Goal: Task Accomplishment & Management: Manage account settings

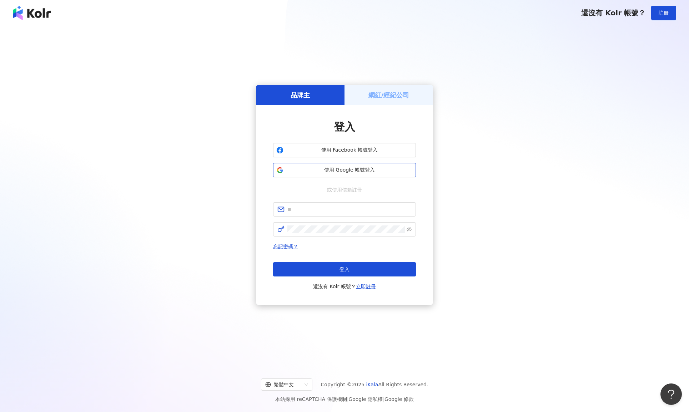
click at [371, 171] on span "使用 Google 帳號登入" at bounding box center [349, 170] width 126 height 7
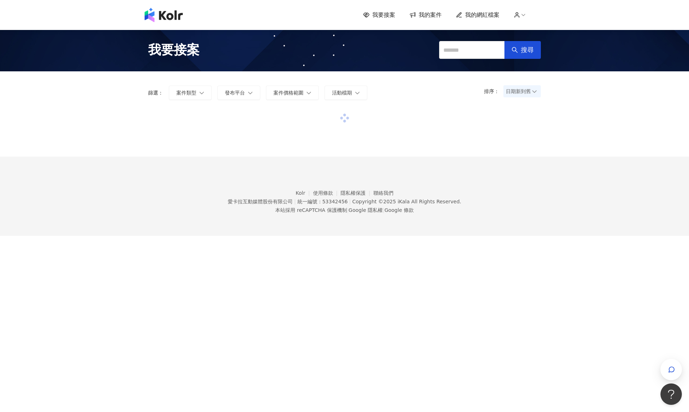
click at [424, 15] on span "我的案件" at bounding box center [430, 15] width 23 height 8
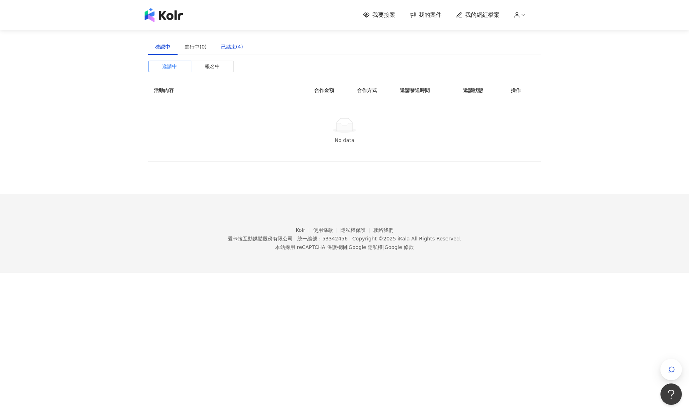
click at [224, 44] on div "已結束(4)" at bounding box center [232, 47] width 22 height 8
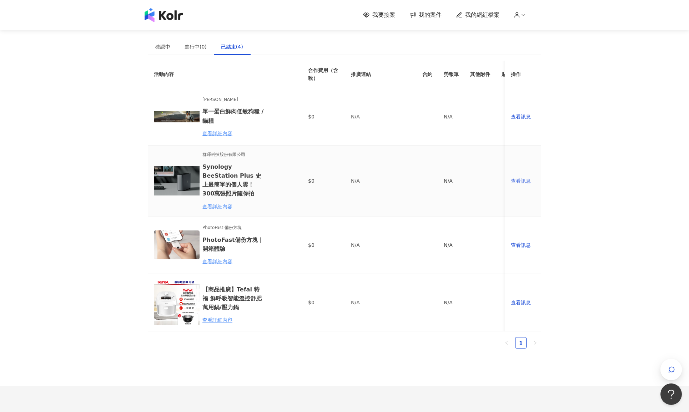
click at [522, 181] on div "查看訊息" at bounding box center [523, 181] width 24 height 8
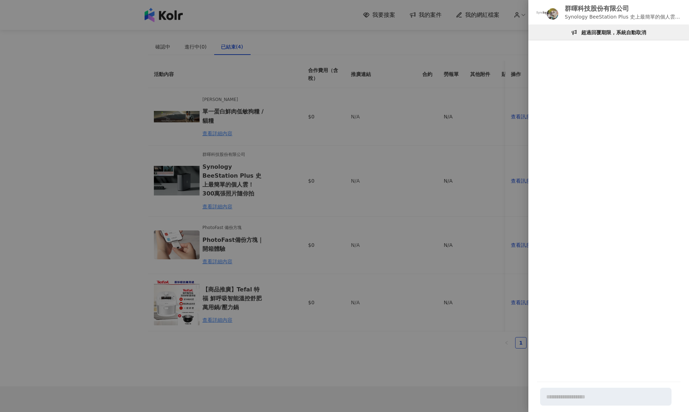
click at [441, 110] on div at bounding box center [344, 206] width 689 height 412
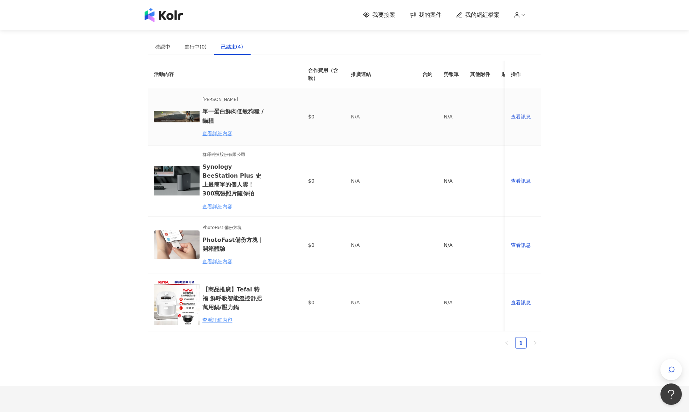
click at [527, 114] on div "查看訊息" at bounding box center [523, 117] width 24 height 8
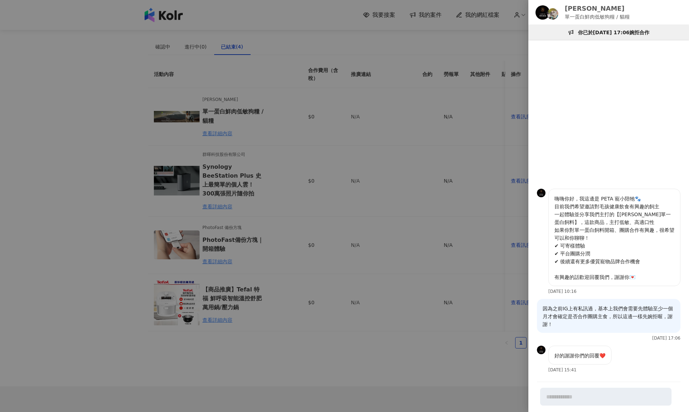
click at [428, 203] on div at bounding box center [344, 206] width 689 height 412
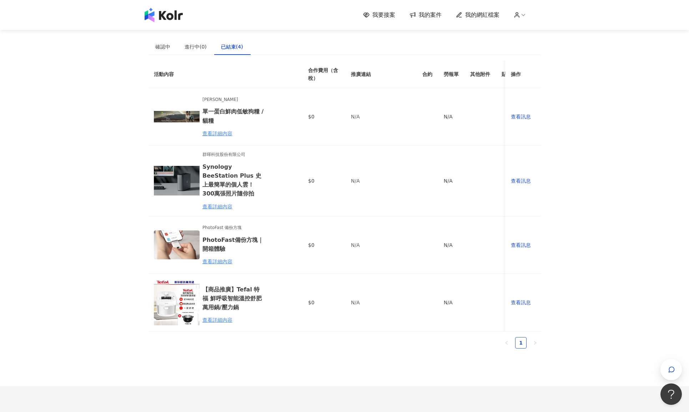
click at [476, 16] on span "我的網紅檔案" at bounding box center [482, 15] width 34 height 8
